Goal: Answer question/provide support

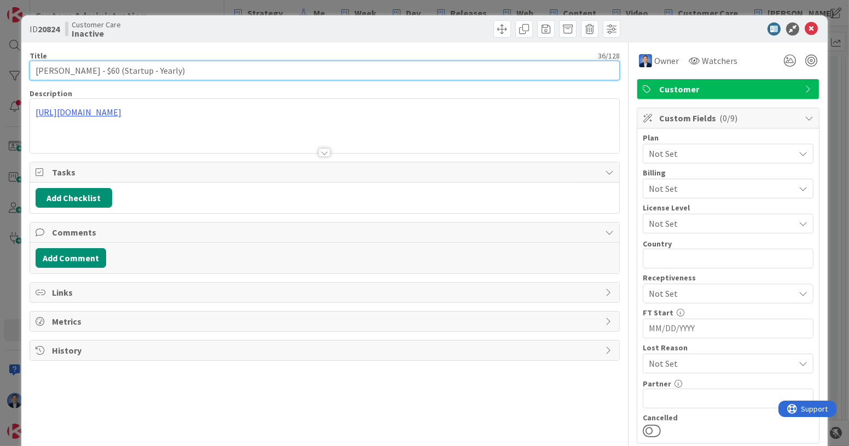
click at [49, 68] on input "[PERSON_NAME] - $60 (Startup - Yearly)" at bounding box center [325, 71] width 590 height 20
drag, startPoint x: 49, startPoint y: 68, endPoint x: 65, endPoint y: 72, distance: 16.3
click at [65, 72] on input "[PERSON_NAME] - $60 (Startup - Yearly)" at bounding box center [325, 71] width 590 height 20
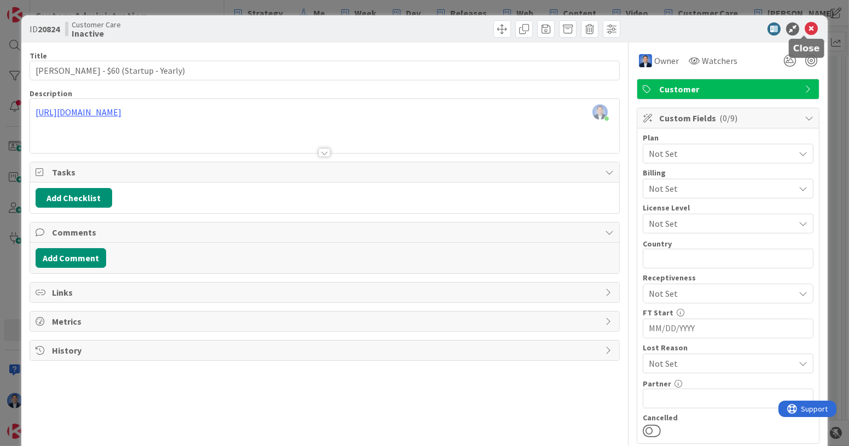
click at [804, 29] on icon at bounding box center [810, 28] width 13 height 13
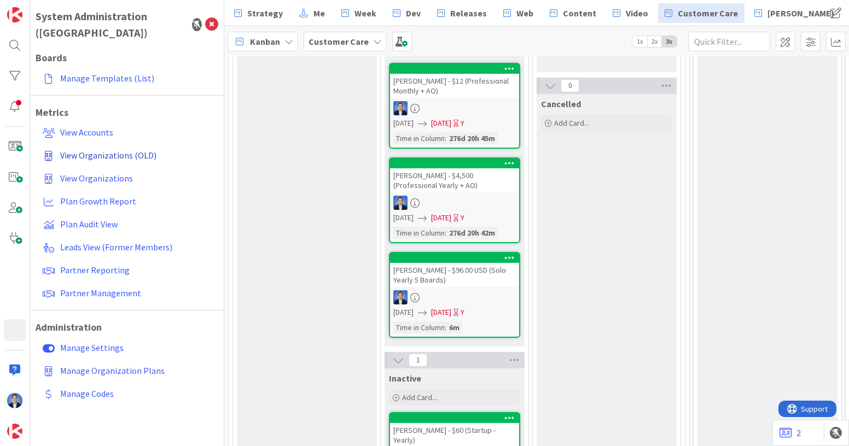
click at [138, 150] on span "View Organizations (OLD)" at bounding box center [108, 155] width 96 height 11
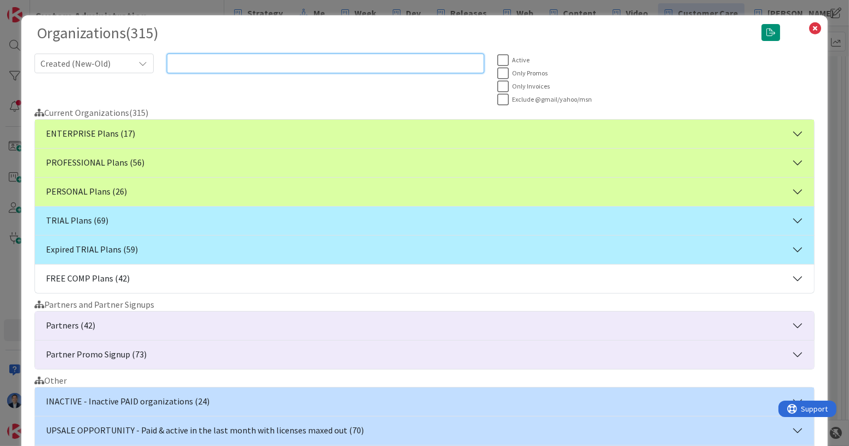
click at [313, 62] on input "text" at bounding box center [325, 64] width 317 height 20
paste input "[PERSON_NAME]"
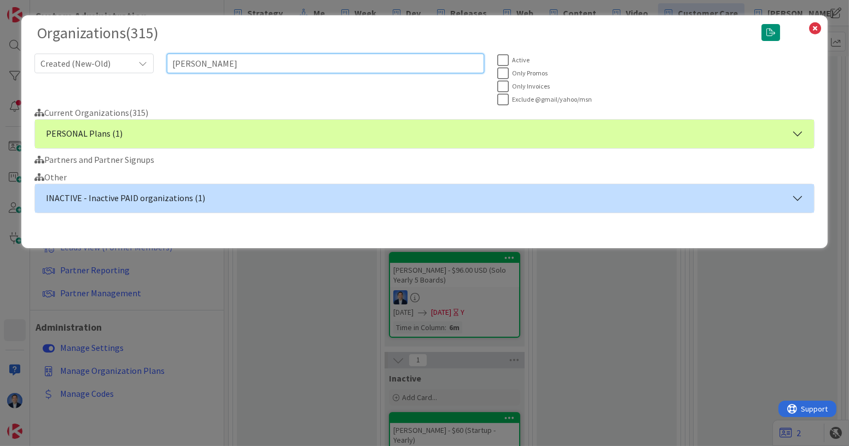
type input "[PERSON_NAME]"
click at [221, 133] on button "PERSONAL Plans (1)" at bounding box center [424, 134] width 779 height 28
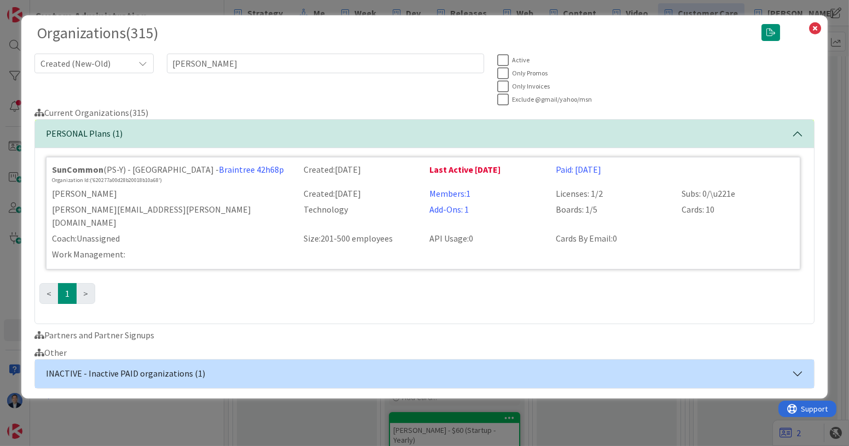
drag, startPoint x: 632, startPoint y: 170, endPoint x: 552, endPoint y: 176, distance: 80.0
click at [552, 176] on div "Paid: [DATE]" at bounding box center [612, 173] width 126 height 21
copy link "Paid: [DATE]"
click at [621, 168] on div "Paid: [DATE]" at bounding box center [612, 173] width 126 height 21
drag, startPoint x: 595, startPoint y: 173, endPoint x: 425, endPoint y: 178, distance: 170.1
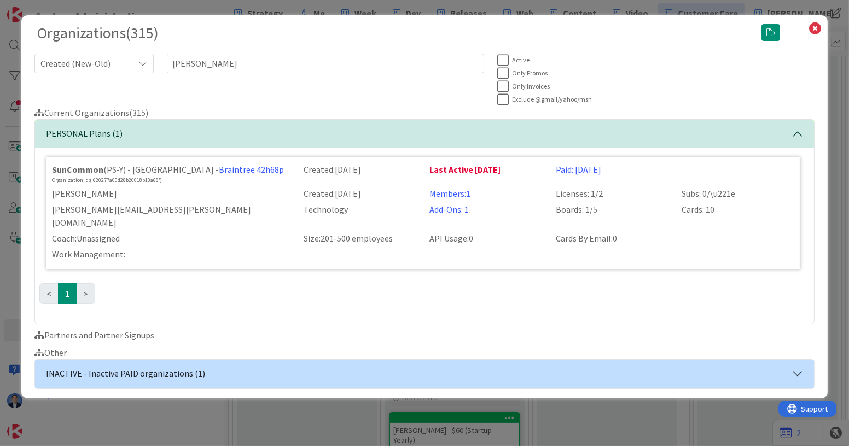
click at [425, 178] on div "SunCommon (PS-Y) - [GEOGRAPHIC_DATA] - Braintree 42h68p Organization Id: ('6202…" at bounding box center [422, 173] width 755 height 21
copy div "Last Active [DATE] Paid: [DATE]"
click at [13, 189] on div "Organizations ( 315 ) Created (New-Old) [PERSON_NAME] Active Only Promos Only I…" at bounding box center [424, 223] width 849 height 446
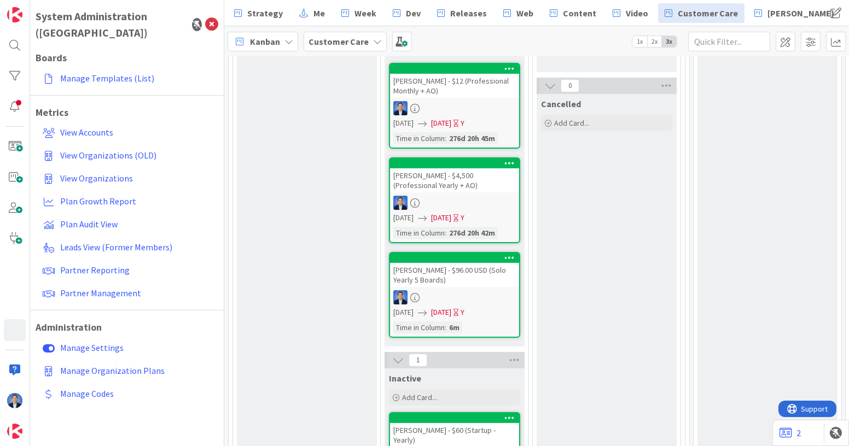
scroll to position [595, 0]
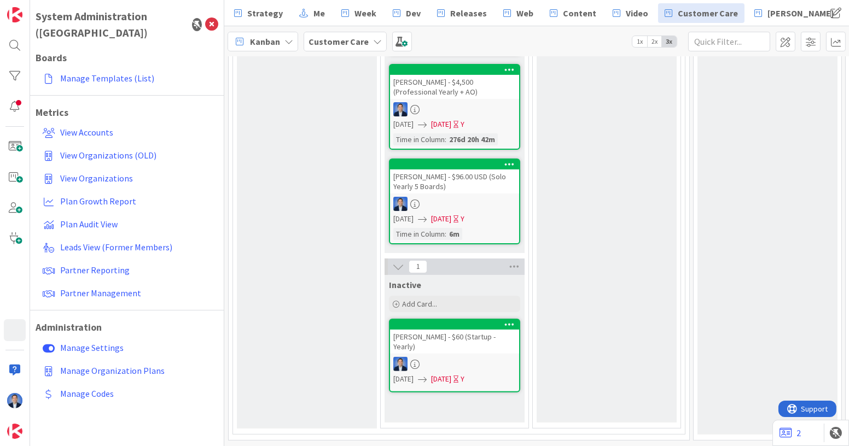
click at [421, 330] on div "[PERSON_NAME] - $60 (Startup - Yearly)" at bounding box center [454, 342] width 129 height 24
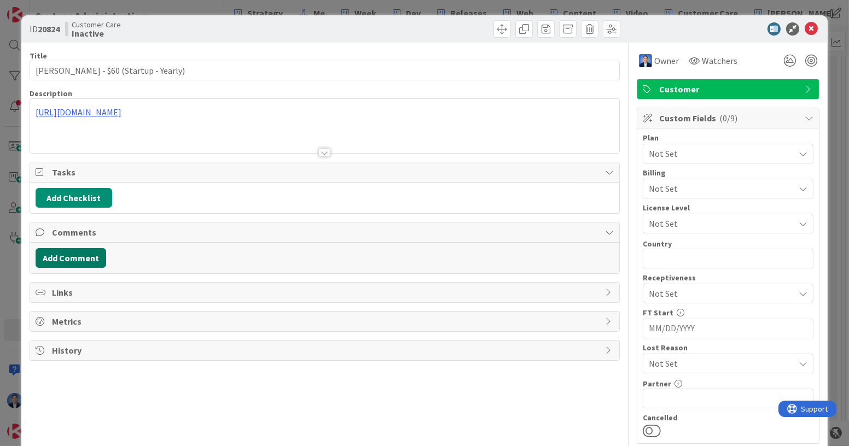
click at [81, 255] on button "Add Comment" at bounding box center [71, 258] width 71 height 20
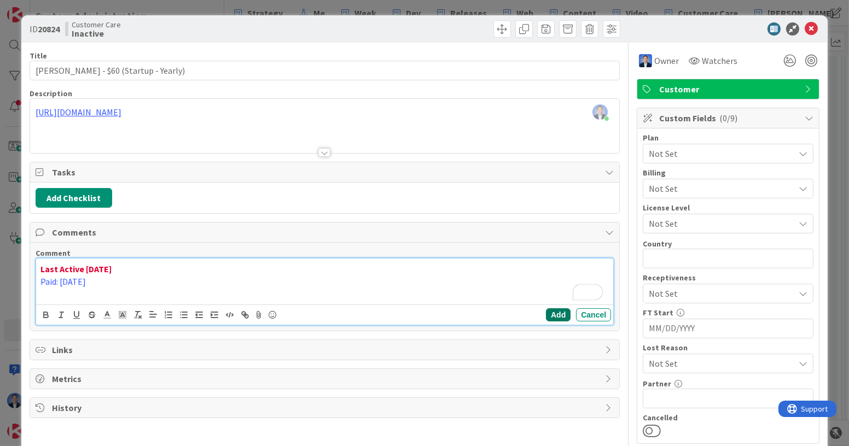
click at [552, 313] on button "Add" at bounding box center [558, 314] width 25 height 13
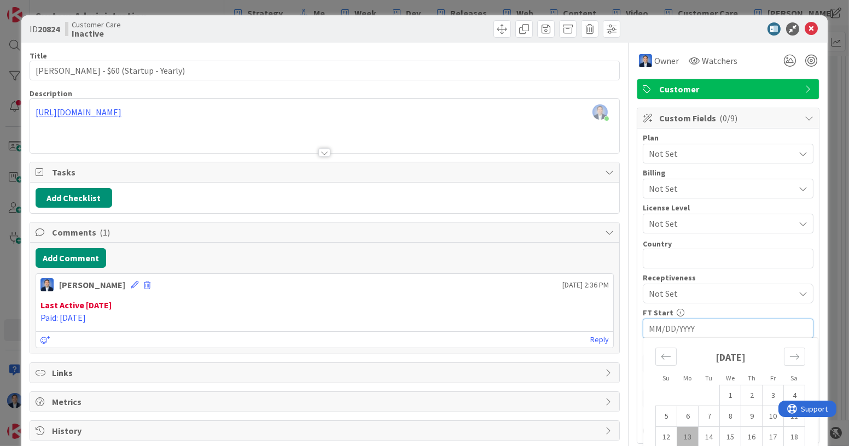
click at [683, 325] on input "MM/DD/YYYY" at bounding box center [727, 328] width 159 height 19
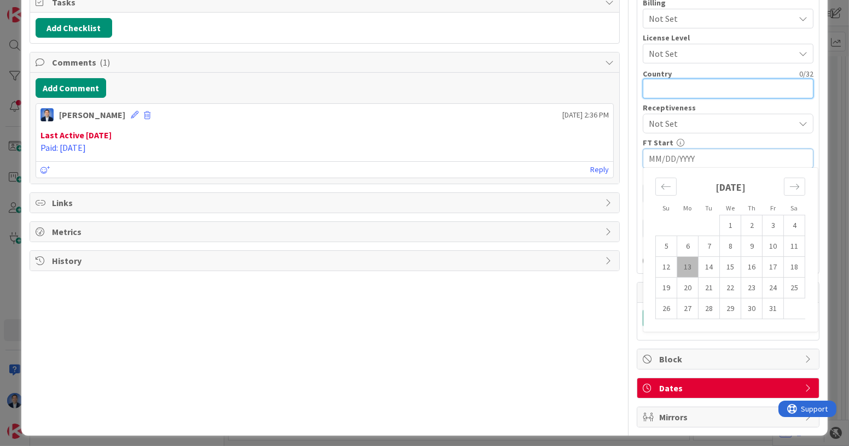
click at [697, 87] on input "text" at bounding box center [727, 89] width 171 height 20
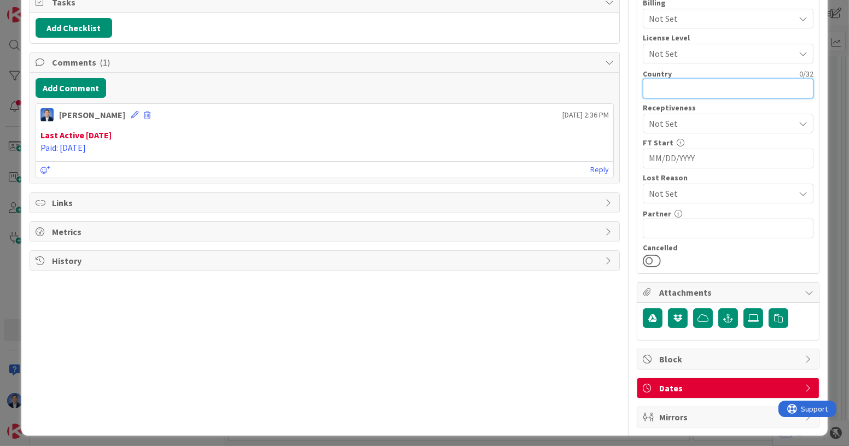
scroll to position [50, 0]
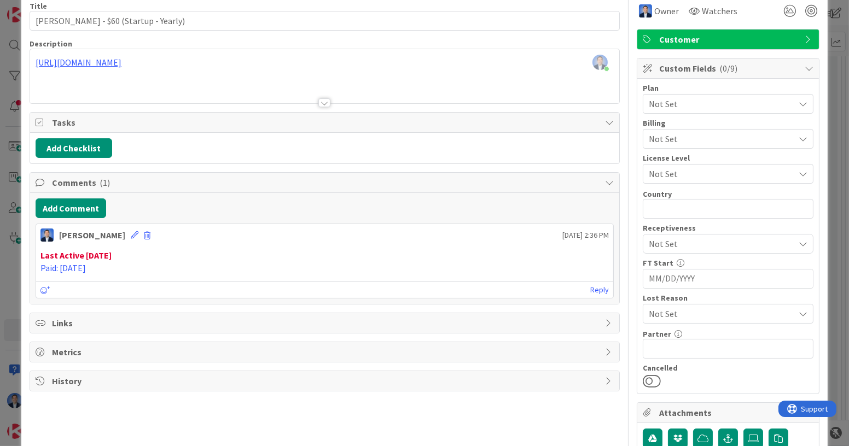
click at [691, 71] on span "Custom Fields ( 0/9 )" at bounding box center [729, 68] width 140 height 13
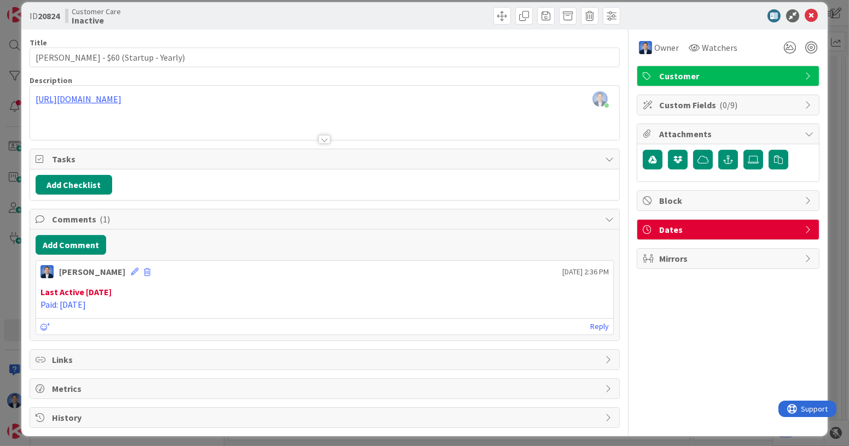
click at [728, 131] on span "Attachments" at bounding box center [729, 133] width 140 height 13
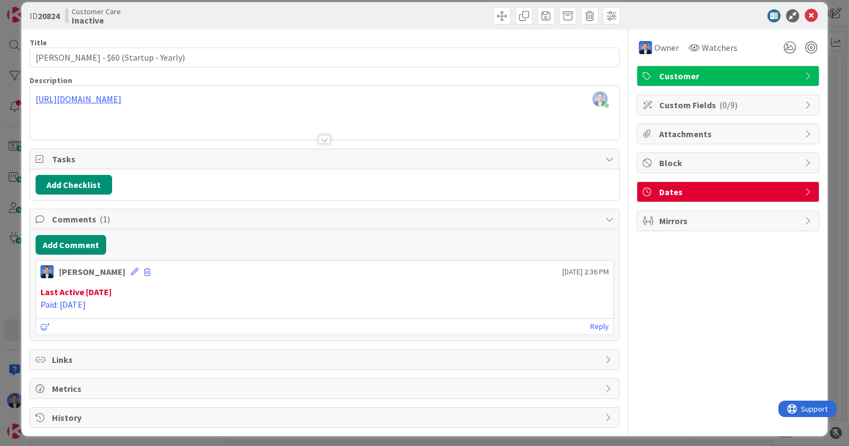
click at [669, 192] on span "Dates" at bounding box center [729, 191] width 140 height 13
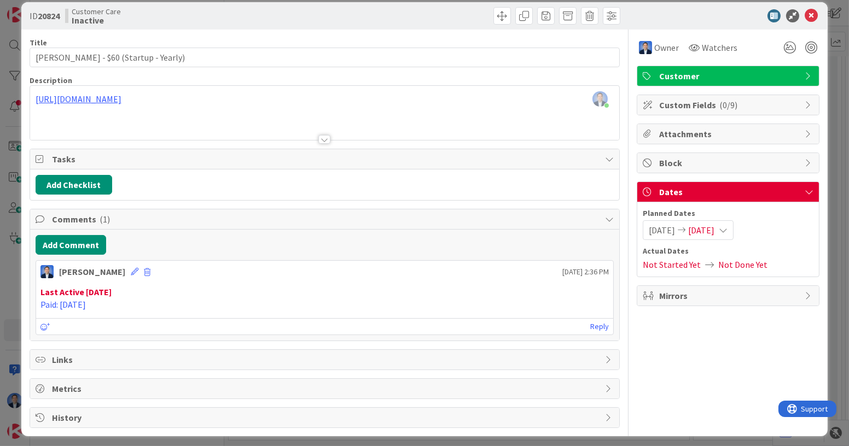
click at [727, 229] on icon at bounding box center [722, 230] width 9 height 9
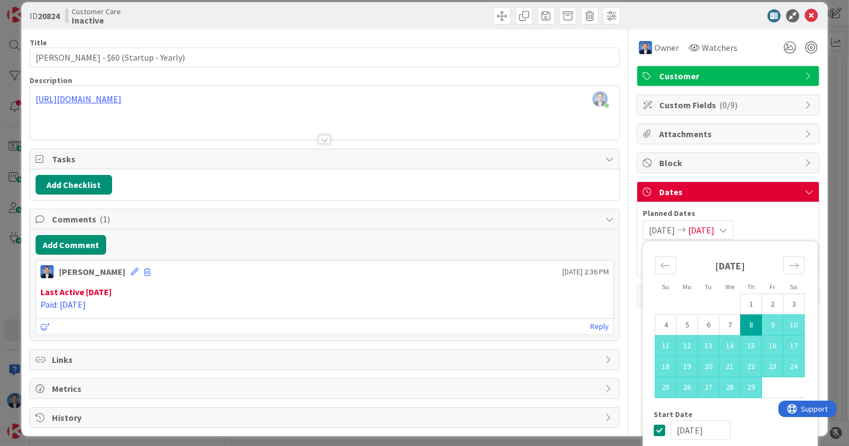
scroll to position [50, 0]
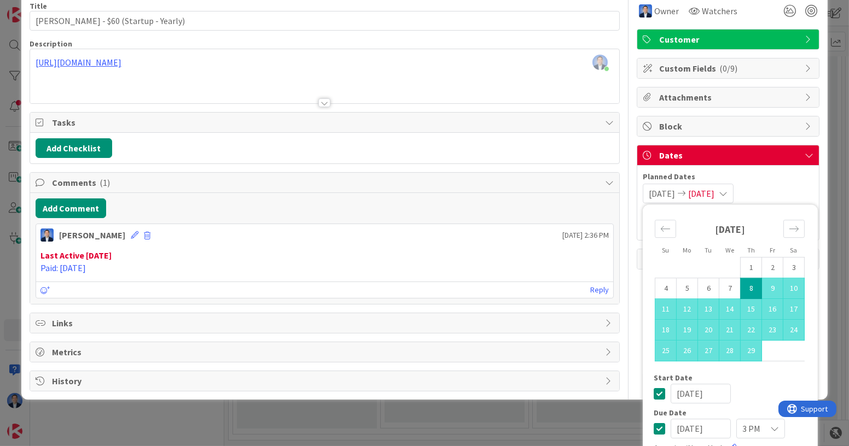
click at [714, 189] on span "[DATE]" at bounding box center [701, 193] width 26 height 13
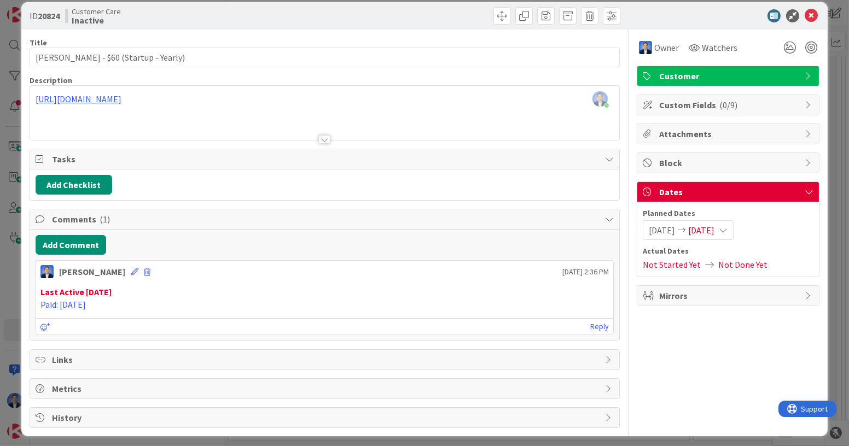
click at [714, 225] on span "[DATE]" at bounding box center [701, 230] width 26 height 13
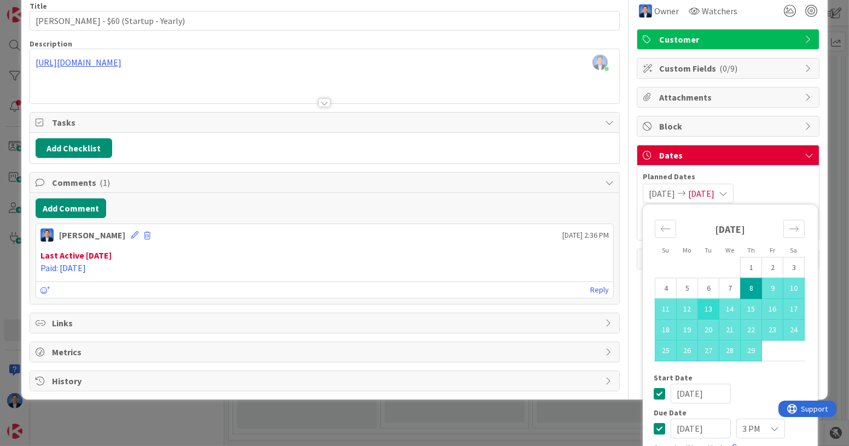
scroll to position [103, 0]
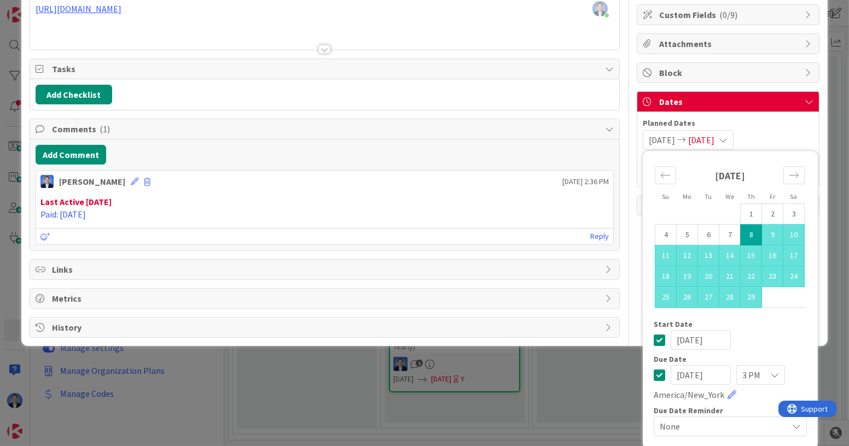
click at [710, 371] on input "[DATE]" at bounding box center [700, 375] width 60 height 20
type input "[DATE]"
click at [711, 337] on input "[DATE]" at bounding box center [700, 340] width 60 height 20
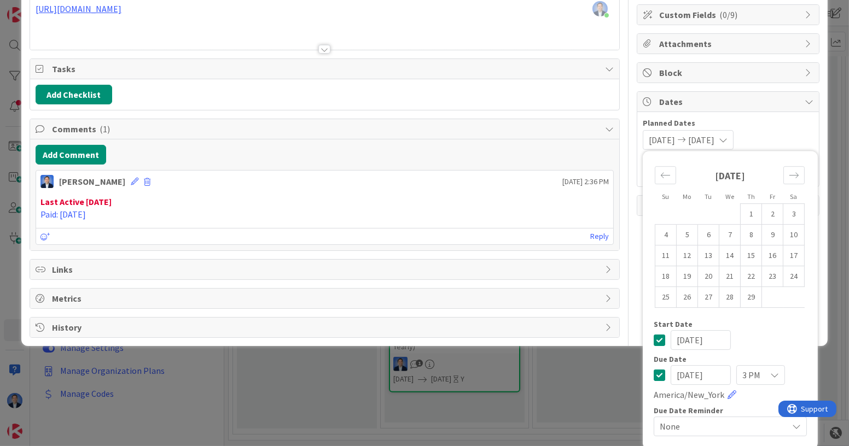
type input "[DATE]"
click at [689, 420] on span "None" at bounding box center [720, 426] width 122 height 15
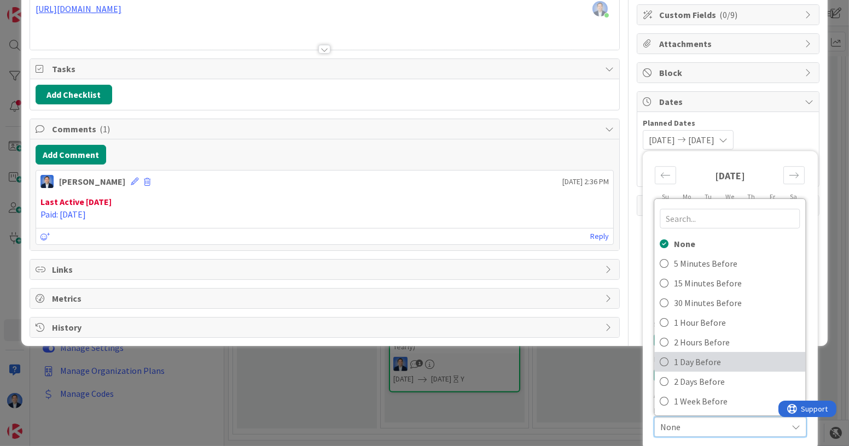
scroll to position [104, 0]
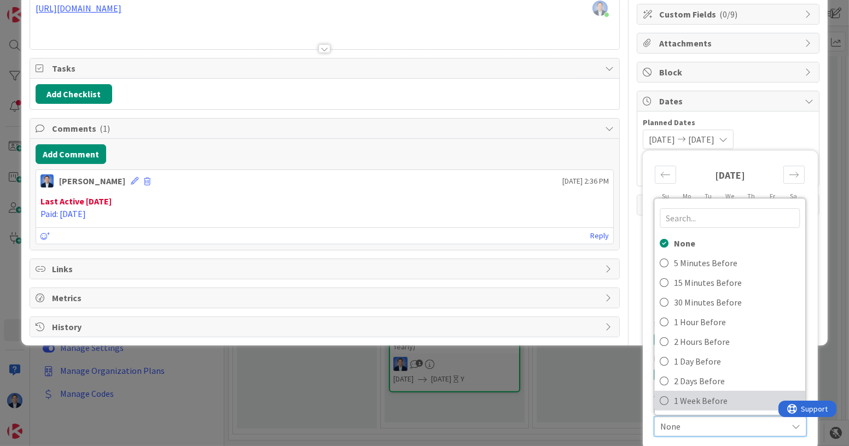
click at [689, 396] on span "1 Week Before" at bounding box center [737, 401] width 126 height 16
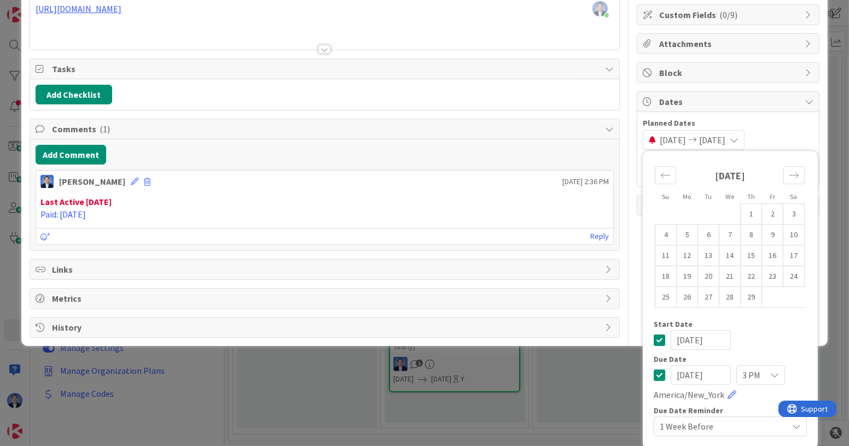
click at [751, 118] on span "Planned Dates" at bounding box center [727, 123] width 171 height 11
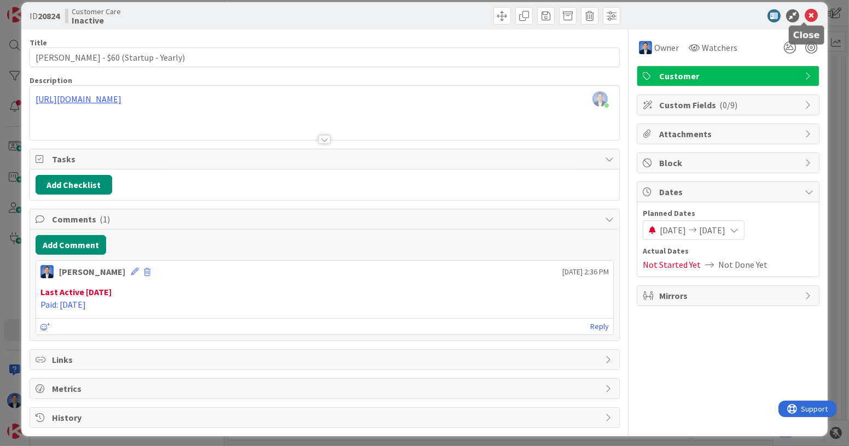
click at [804, 18] on icon at bounding box center [810, 15] width 13 height 13
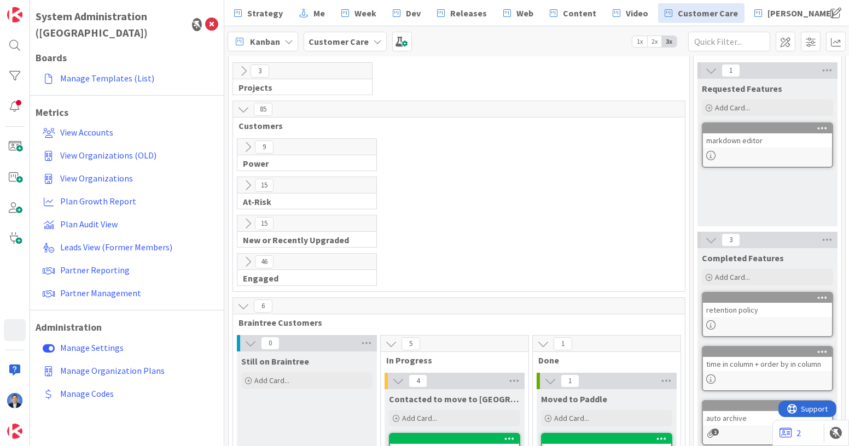
scroll to position [13, 0]
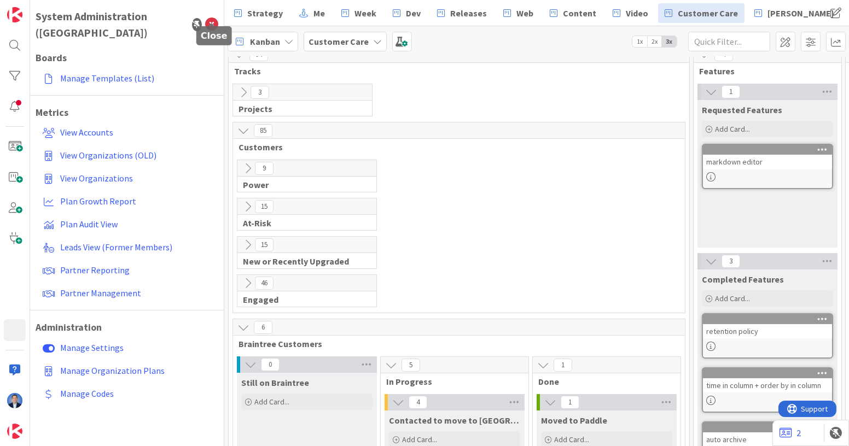
click at [213, 18] on icon at bounding box center [211, 24] width 13 height 13
